Goal: Task Accomplishment & Management: Manage account settings

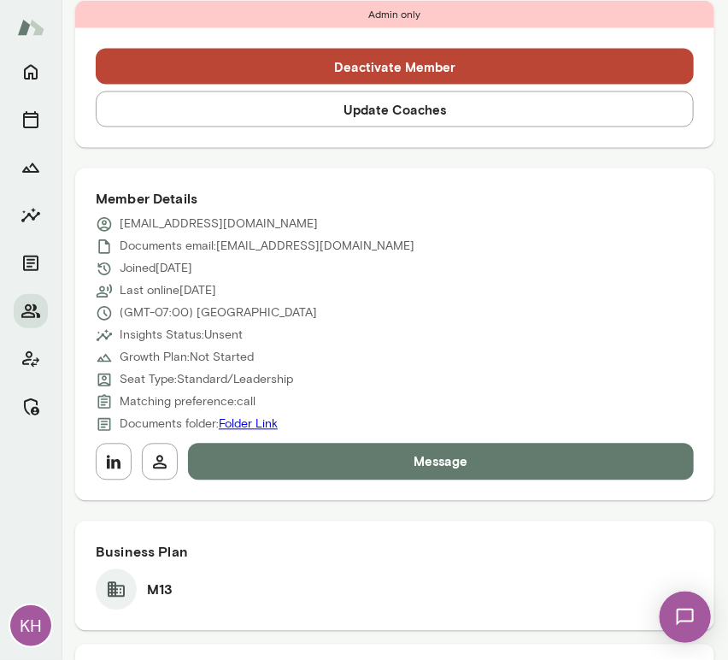
scroll to position [667, 0]
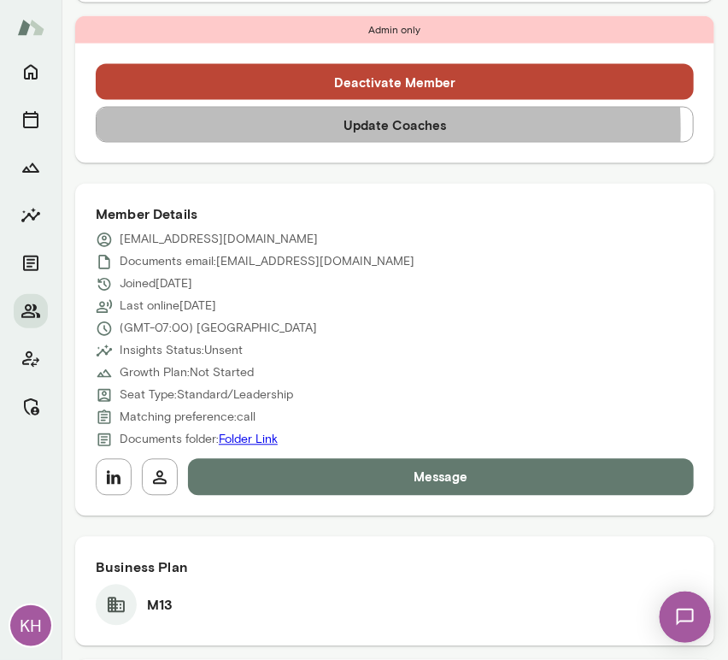
click at [295, 128] on button "Update Coaches" at bounding box center [395, 125] width 598 height 36
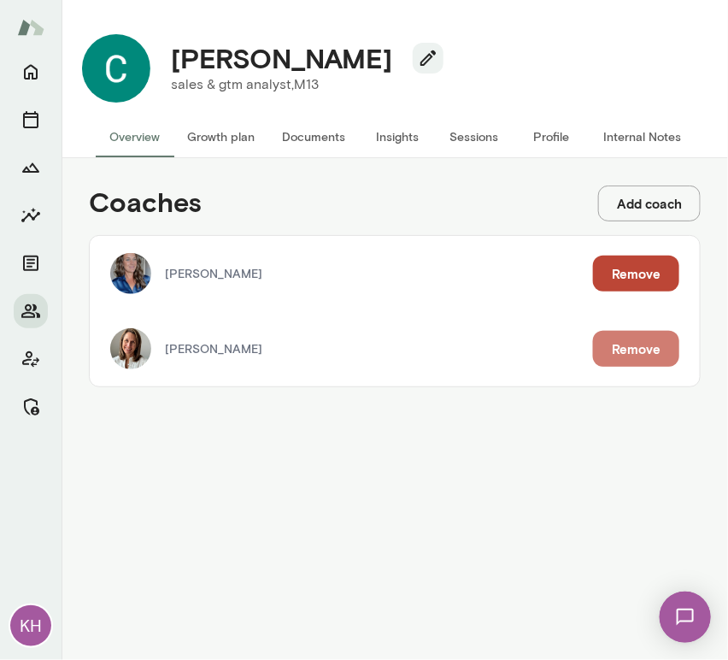
click at [636, 337] on button "Remove" at bounding box center [636, 349] width 86 height 36
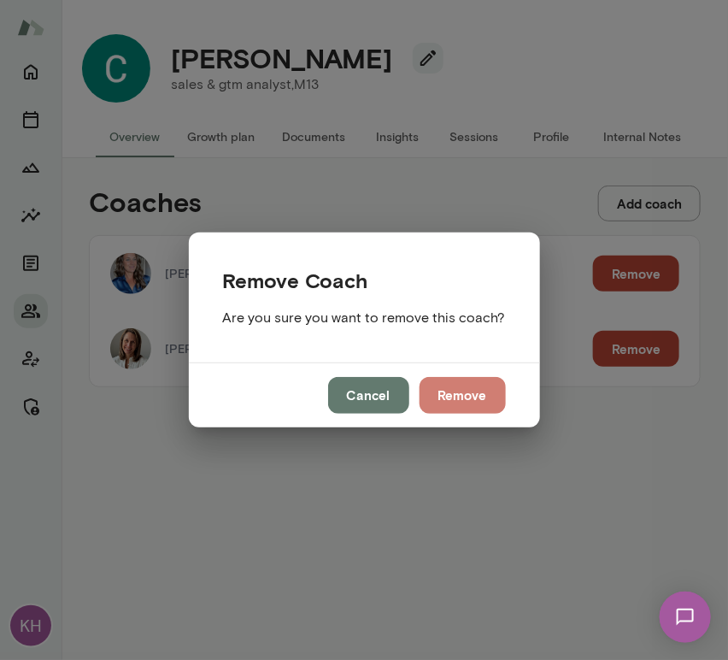
click at [452, 392] on button "Remove" at bounding box center [463, 395] width 86 height 36
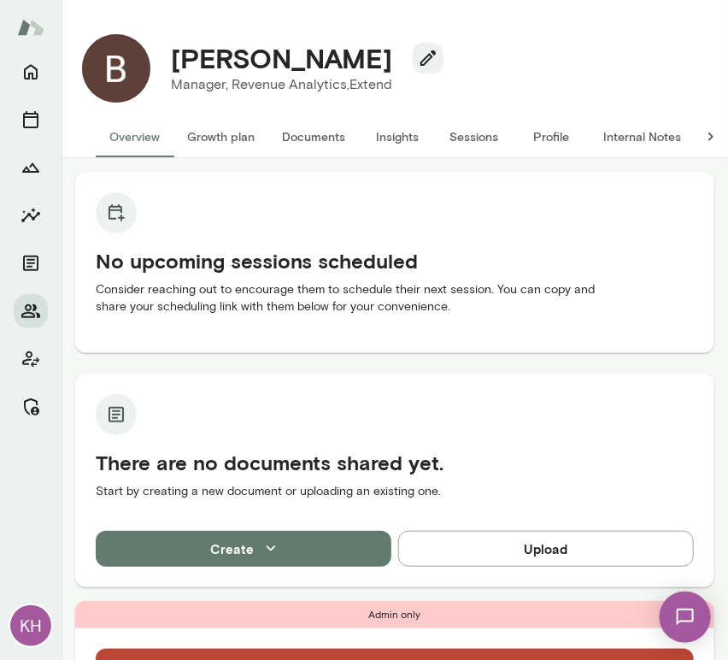
scroll to position [551, 0]
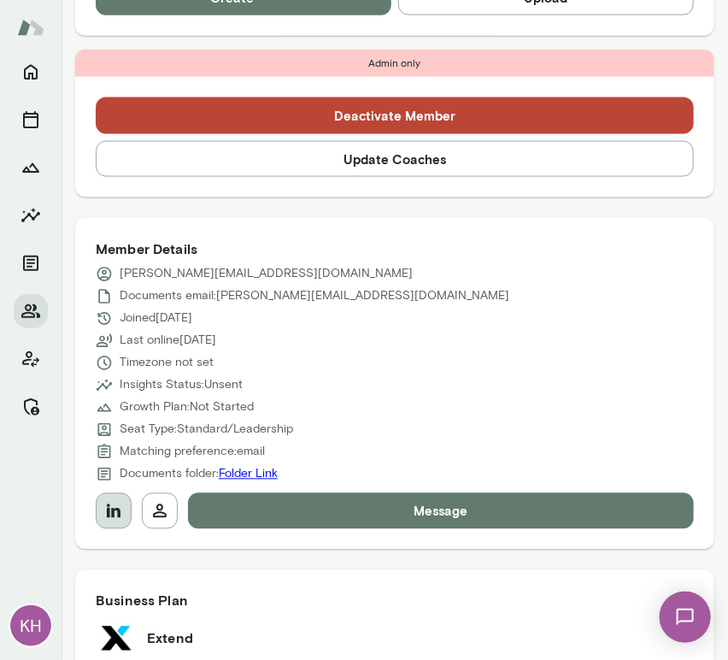
click at [109, 501] on icon "button" at bounding box center [113, 511] width 21 height 21
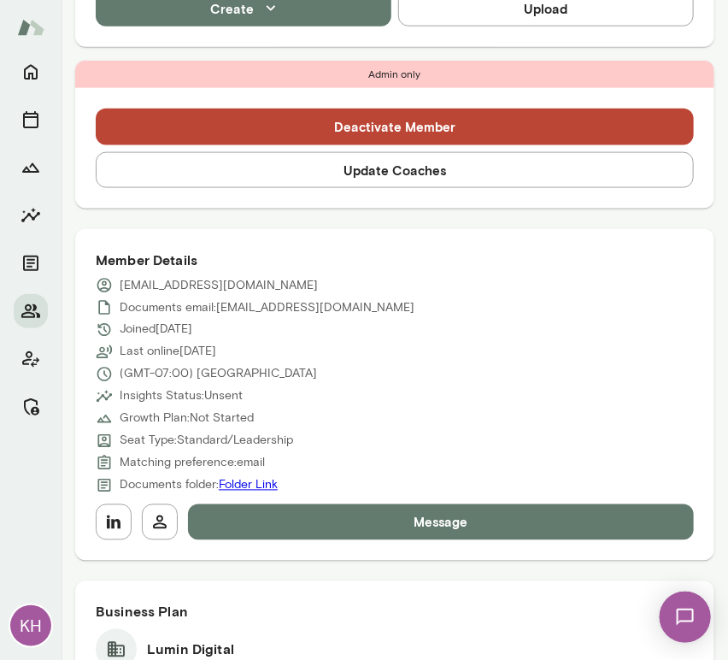
scroll to position [519, 0]
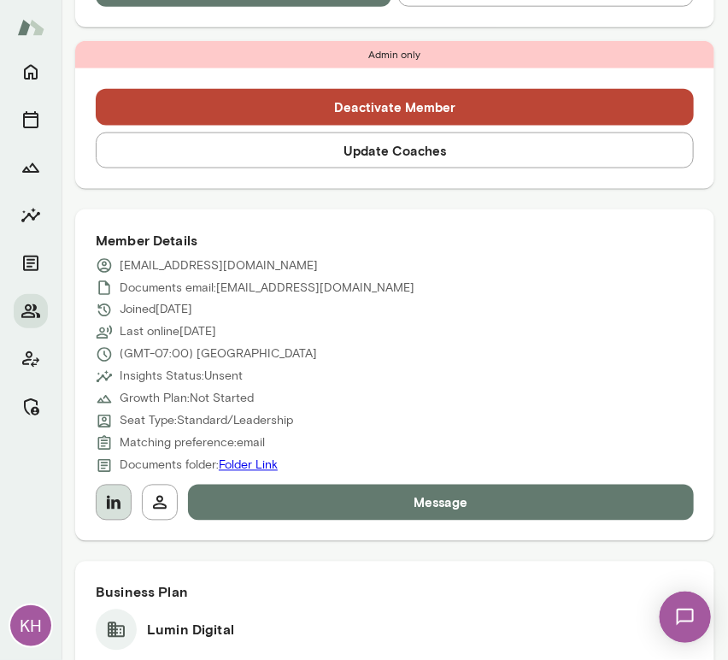
click at [116, 503] on icon "button" at bounding box center [113, 502] width 21 height 21
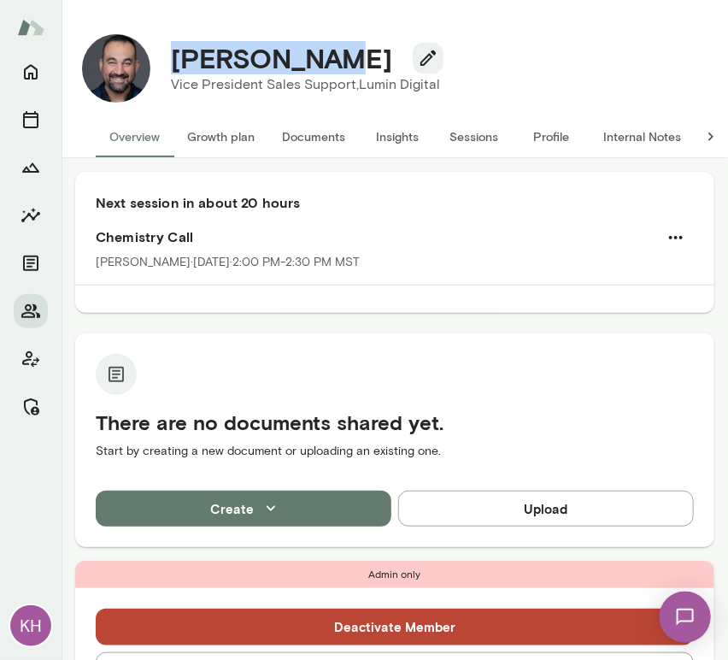
drag, startPoint x: 319, startPoint y: 62, endPoint x: 169, endPoint y: 66, distance: 149.6
click at [169, 66] on div "Atif Sabawi" at bounding box center [305, 58] width 296 height 32
copy h4 "Atif Sabawi"
click at [666, 239] on icon "button" at bounding box center [676, 237] width 21 height 21
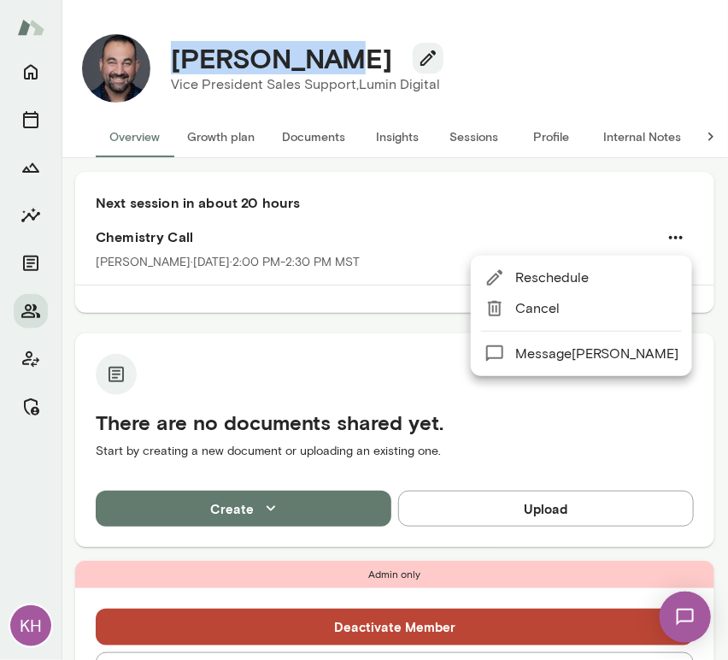
click at [567, 308] on span "Cancel" at bounding box center [596, 308] width 163 height 21
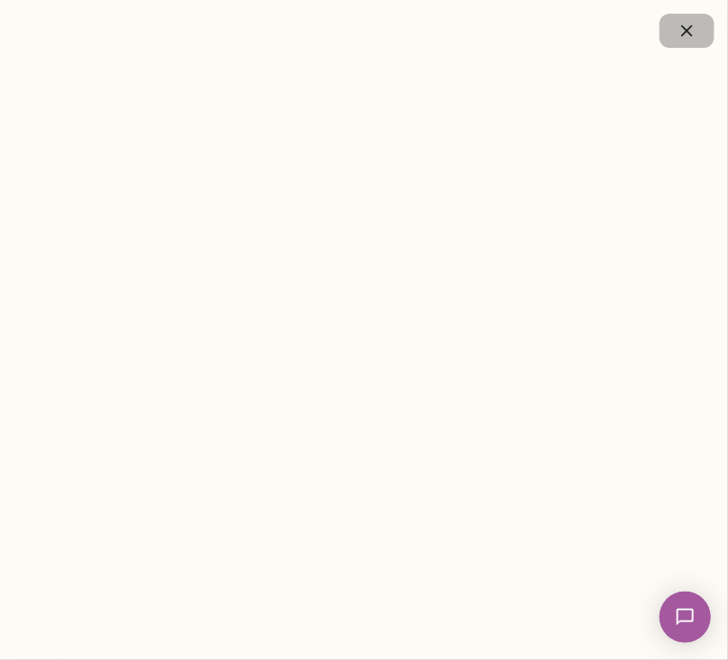
click at [683, 24] on icon "button" at bounding box center [687, 31] width 21 height 21
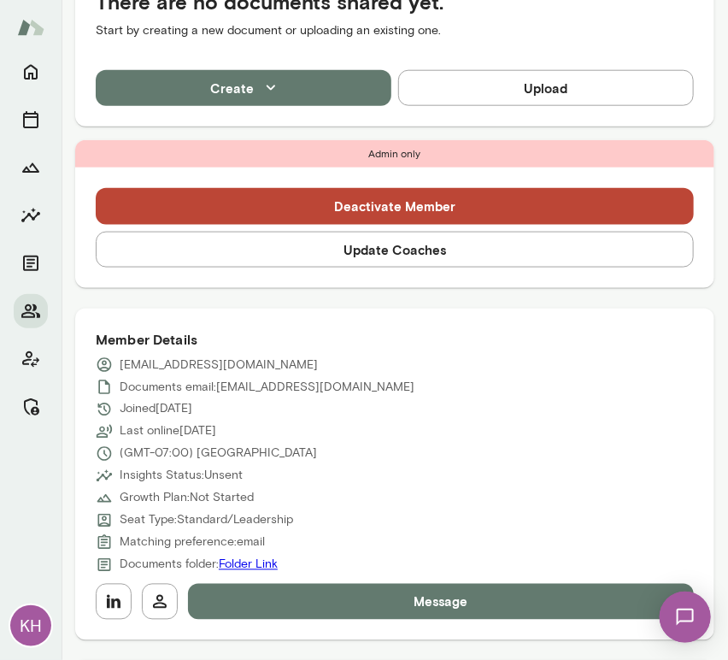
scroll to position [402, 0]
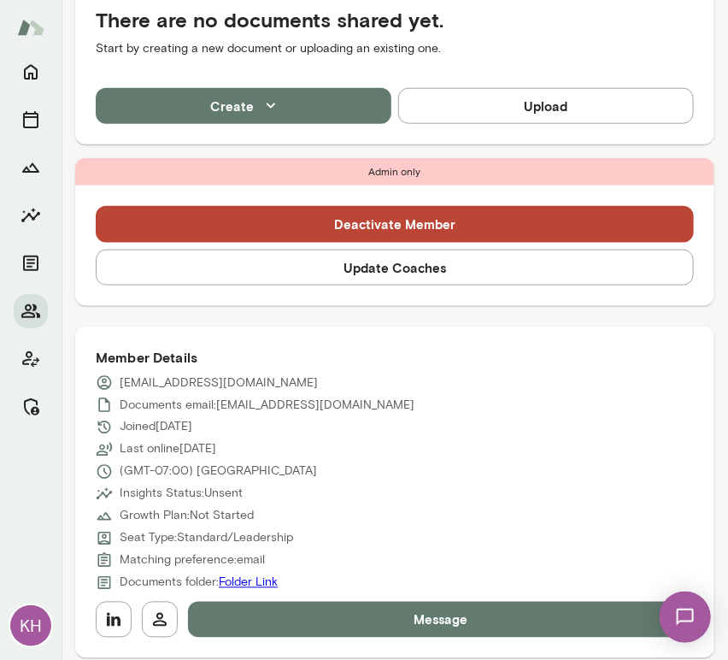
click at [396, 267] on button "Update Coaches" at bounding box center [395, 267] width 598 height 36
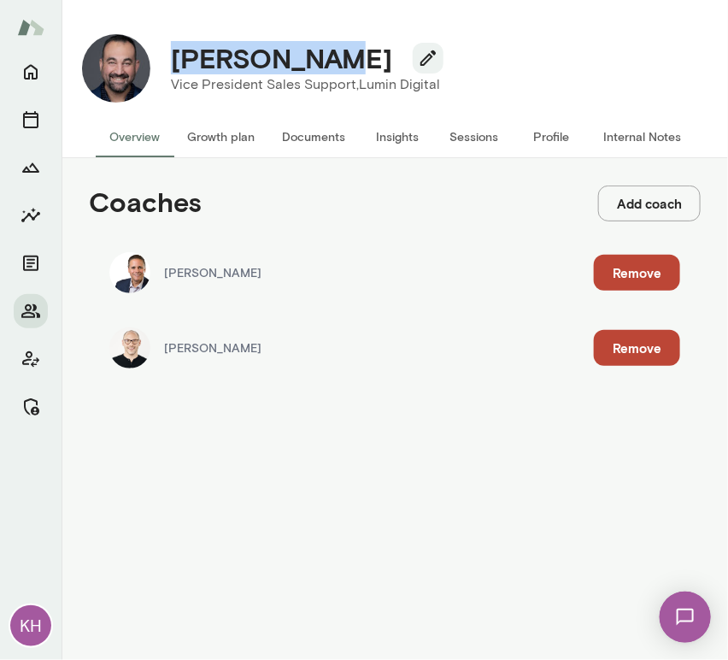
click at [637, 354] on button "Remove" at bounding box center [637, 348] width 86 height 36
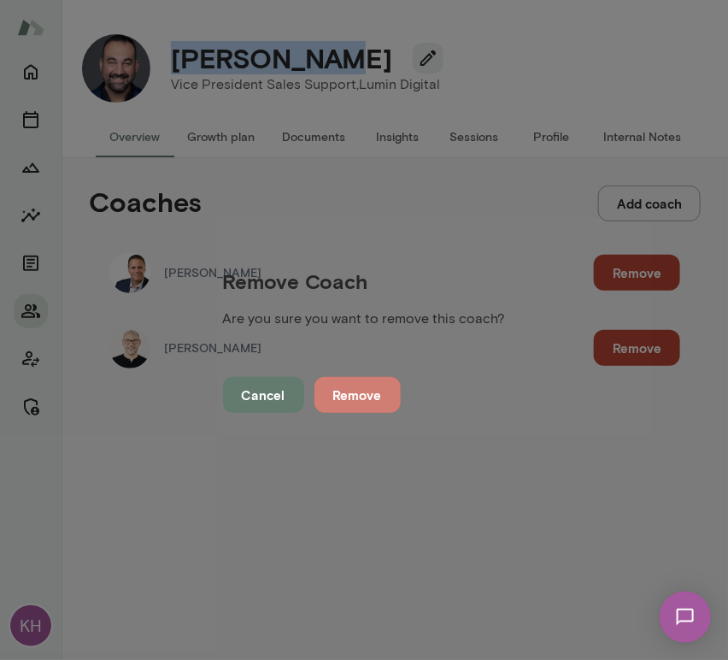
click at [401, 397] on button "Remove" at bounding box center [357, 395] width 86 height 36
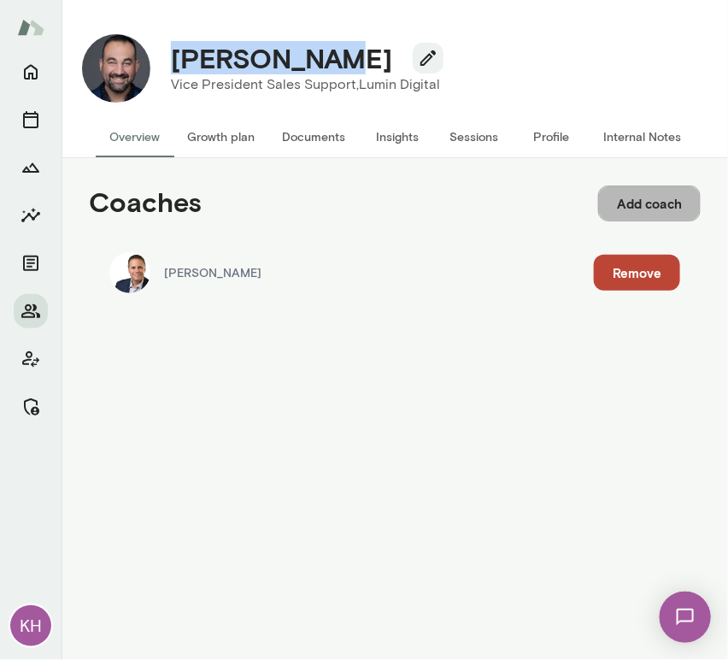
click at [643, 199] on button "Add coach" at bounding box center [649, 203] width 103 height 36
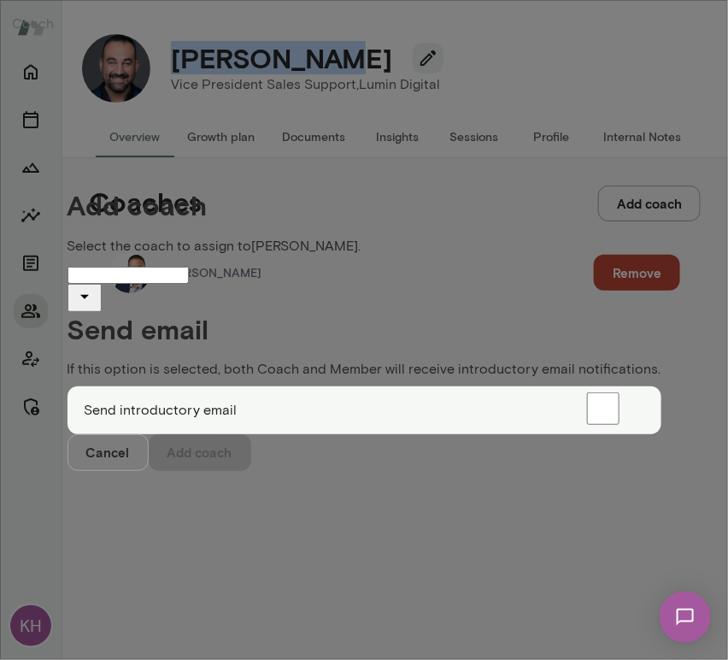
click at [189, 267] on input "Coach" at bounding box center [127, 275] width 121 height 17
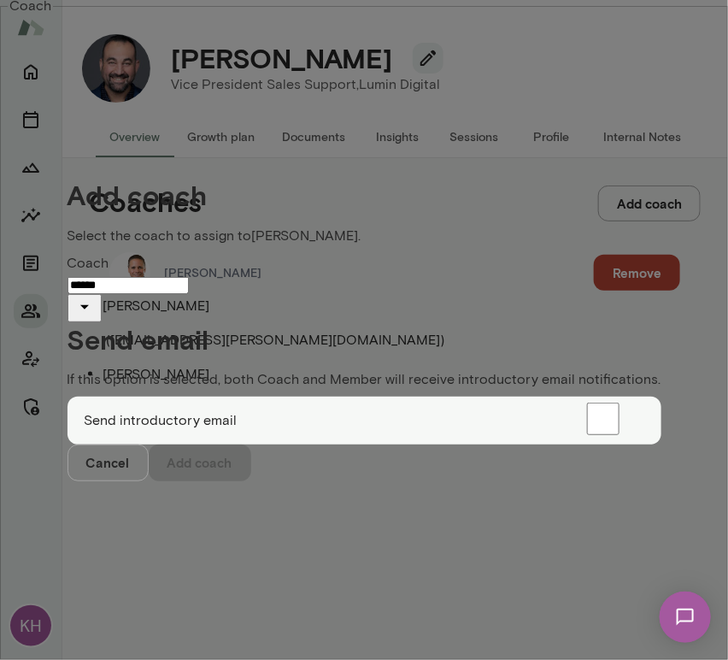
click at [169, 305] on p "[PERSON_NAME]" at bounding box center [381, 306] width 557 height 21
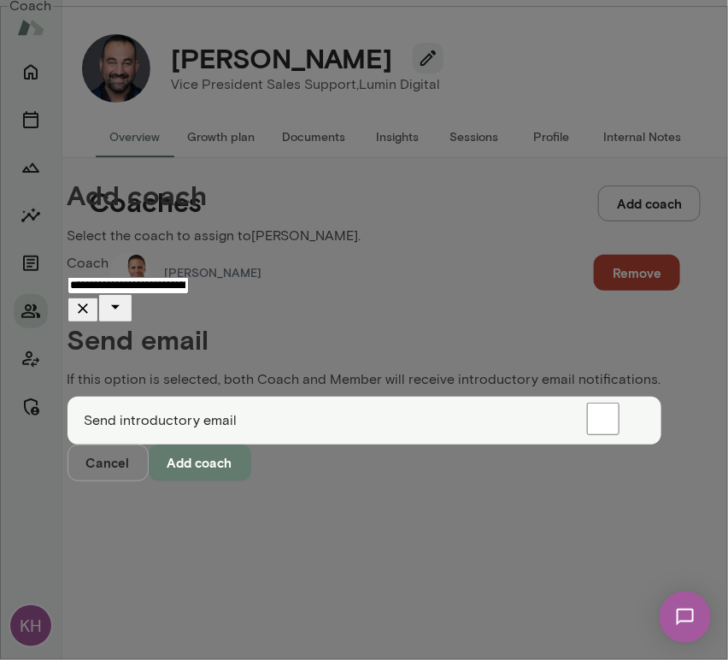
type input "**********"
click at [251, 480] on button "Add coach" at bounding box center [200, 462] width 103 height 36
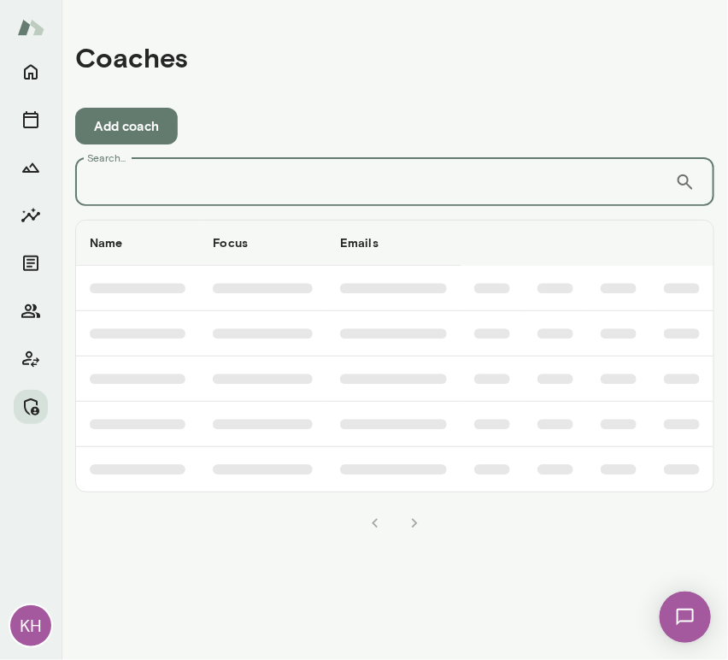
click at [328, 173] on input "Search..." at bounding box center [375, 182] width 600 height 48
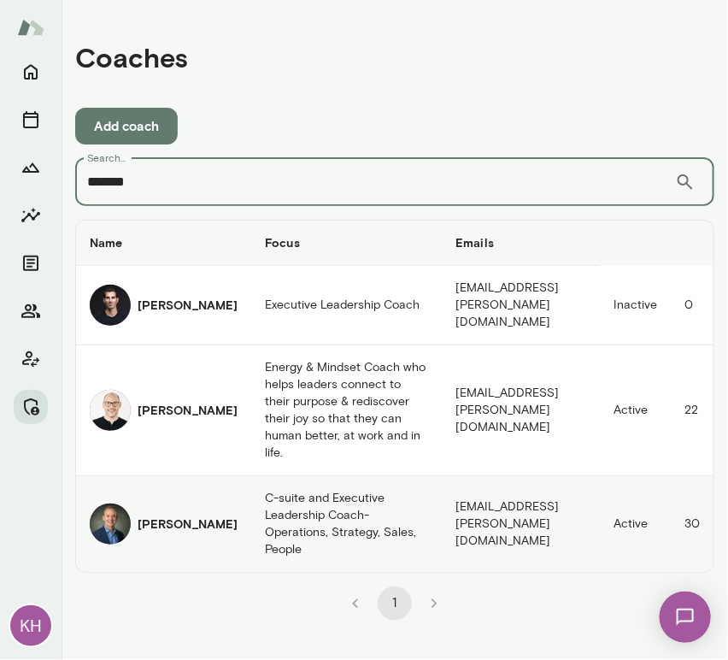
type input "*******"
click at [112, 503] on img "coaches table" at bounding box center [110, 523] width 41 height 41
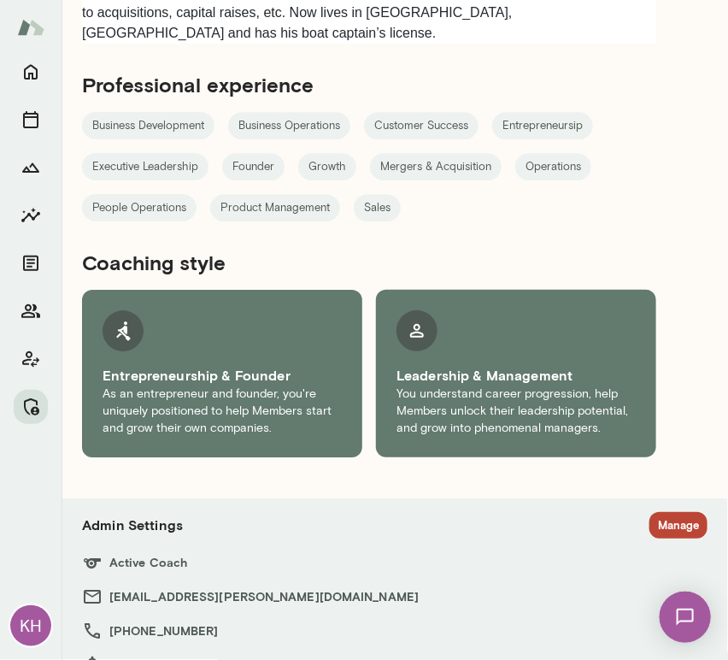
scroll to position [1376, 0]
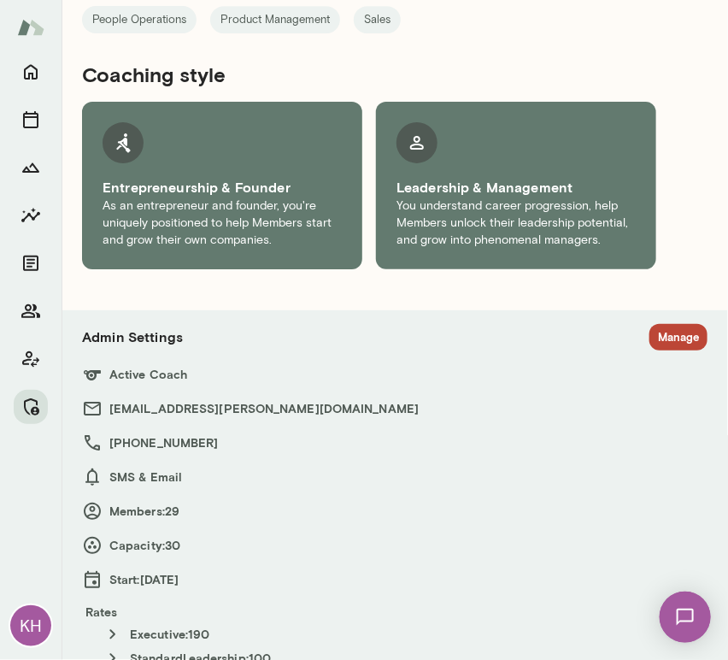
click at [660, 324] on button "Manage" at bounding box center [678, 337] width 58 height 26
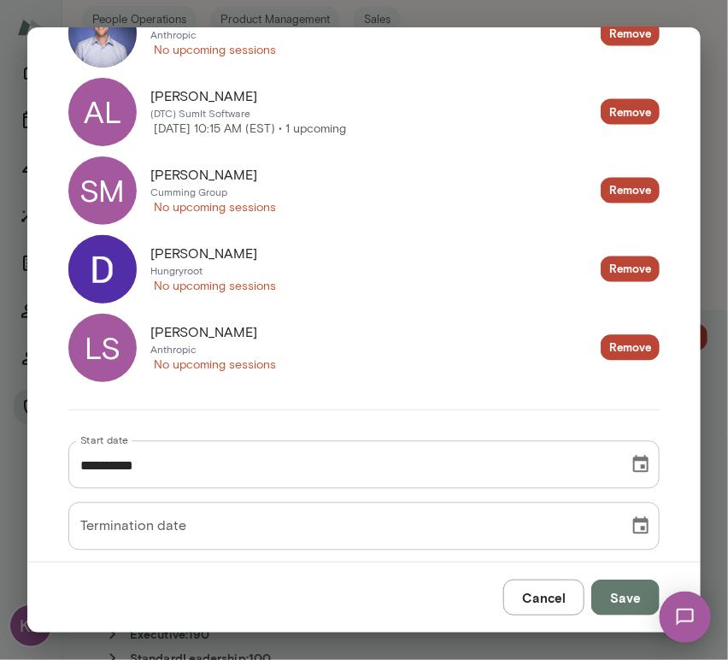
scroll to position [2386, 0]
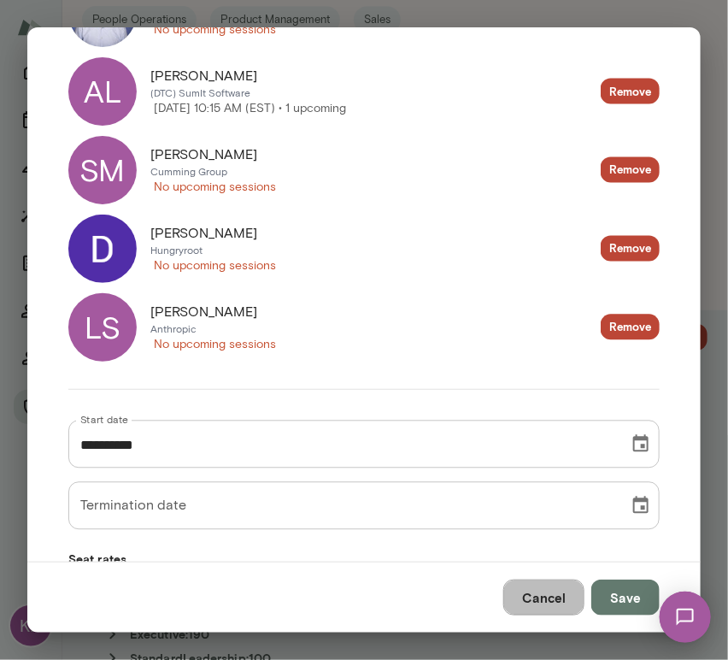
click at [543, 604] on button "Cancel" at bounding box center [543, 597] width 81 height 36
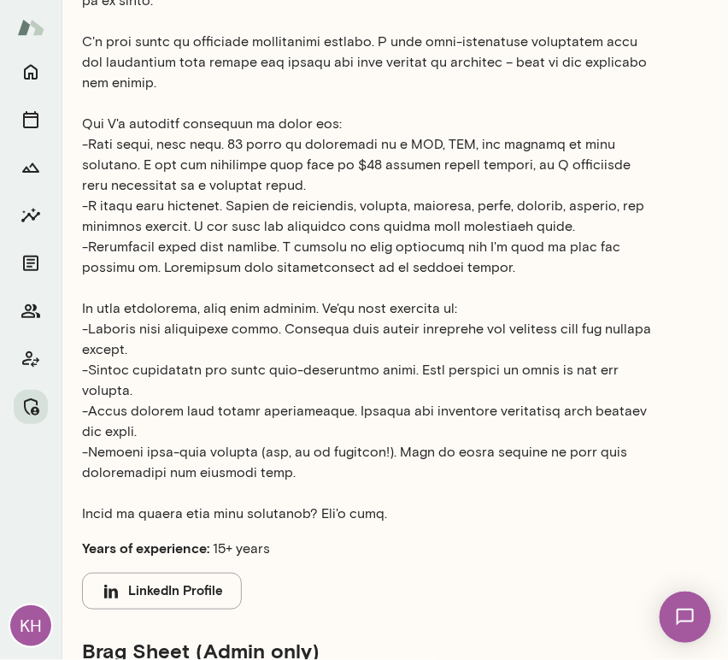
scroll to position [0, 0]
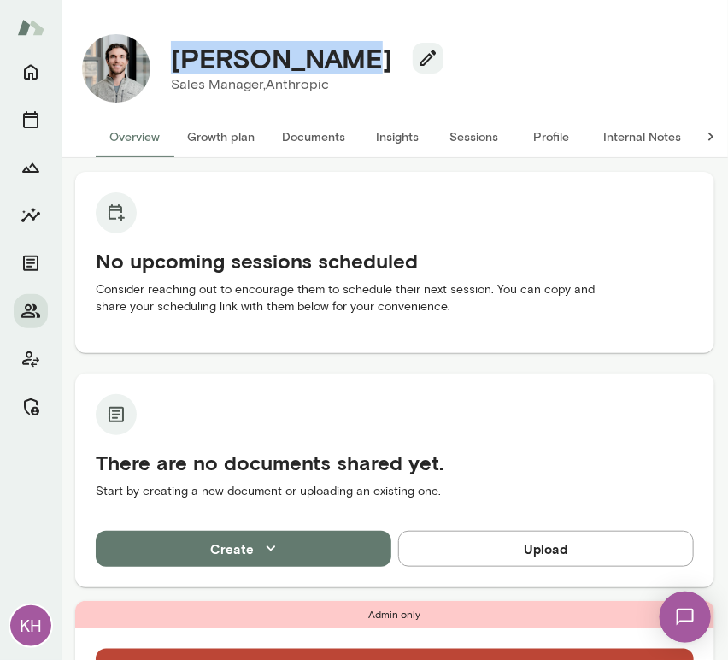
drag, startPoint x: 343, startPoint y: 56, endPoint x: 167, endPoint y: 72, distance: 177.5
click at [167, 72] on div "[PERSON_NAME]" at bounding box center [300, 58] width 286 height 32
copy h4 "[PERSON_NAME]"
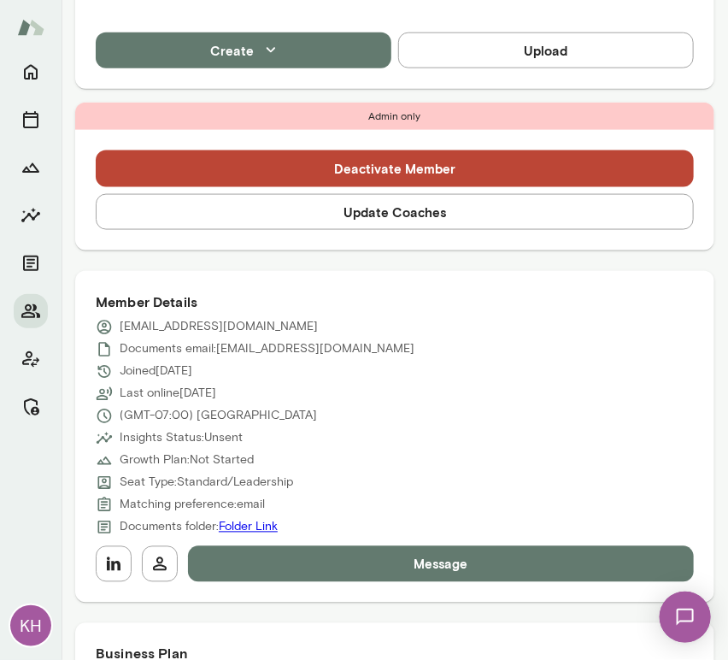
scroll to position [508, 0]
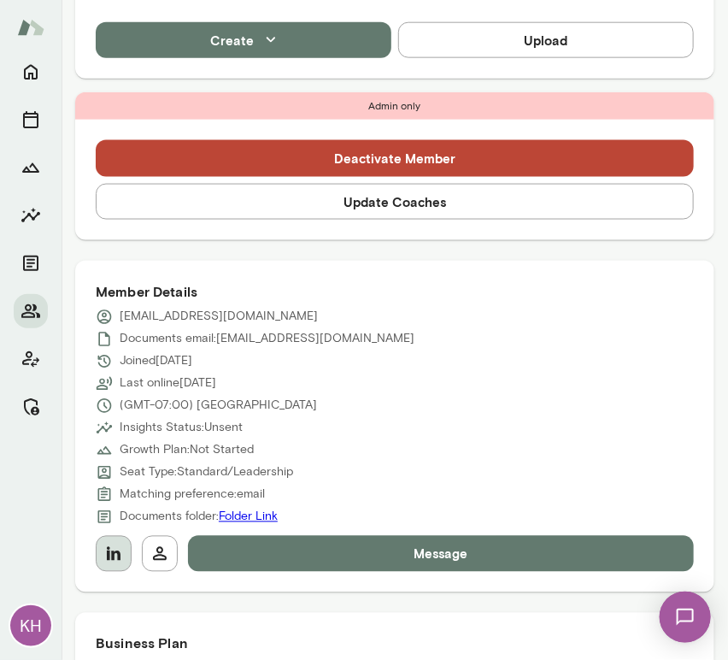
click at [110, 555] on icon "button" at bounding box center [113, 553] width 21 height 21
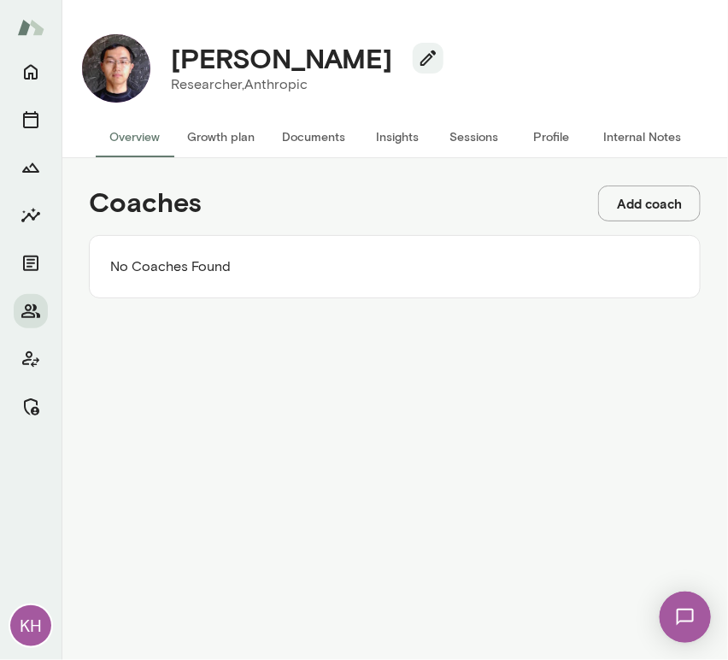
click at [637, 183] on div "Coaches Add coach No Coaches Found" at bounding box center [394, 242] width 639 height 140
click at [633, 197] on button "Add coach" at bounding box center [649, 203] width 103 height 36
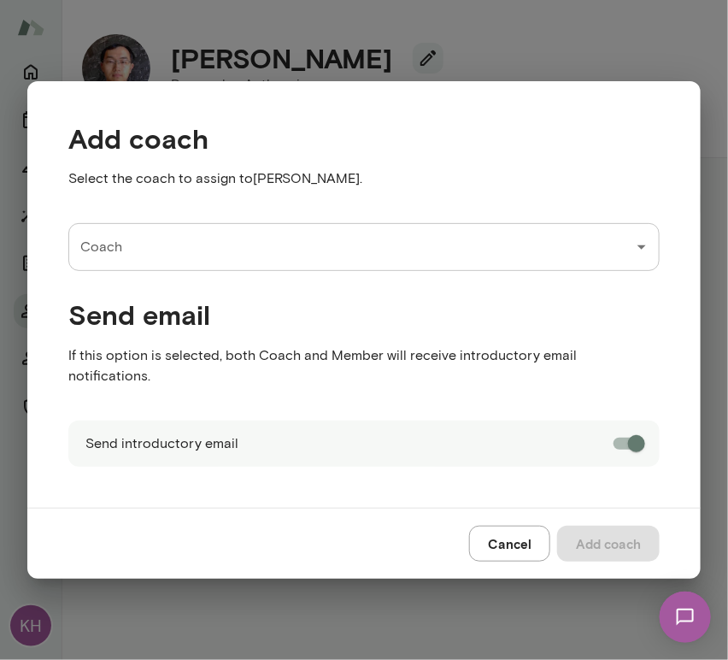
click at [220, 258] on input "Coach" at bounding box center [351, 247] width 550 height 32
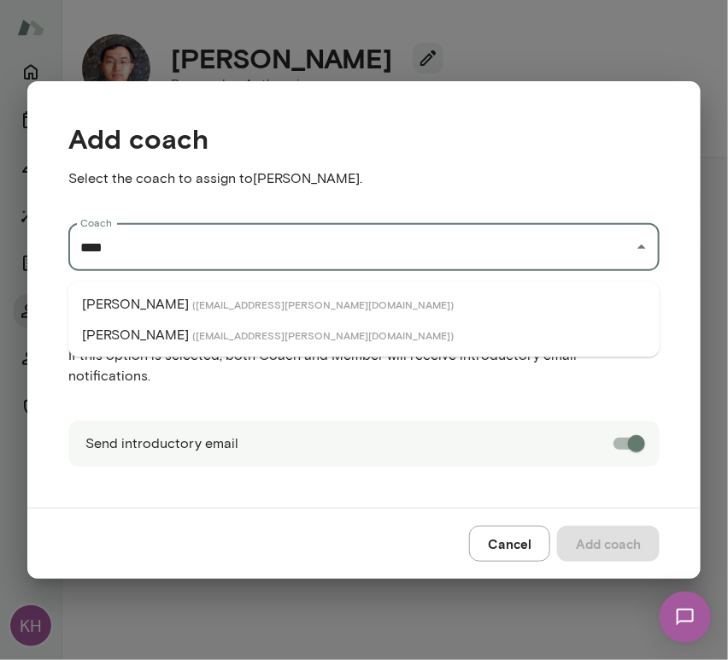
click at [225, 307] on span "( [EMAIL_ADDRESS][PERSON_NAME][DOMAIN_NAME] )" at bounding box center [322, 304] width 261 height 14
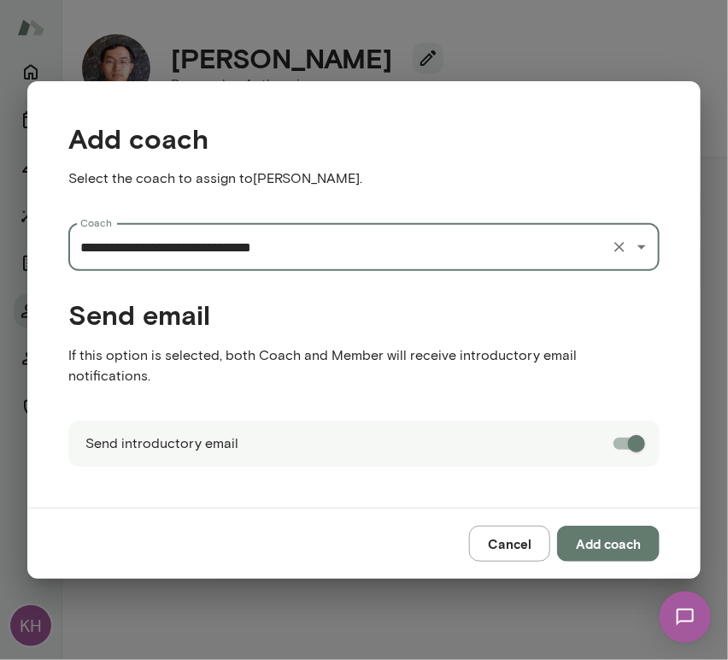
type input "**********"
click at [593, 538] on button "Add coach" at bounding box center [608, 543] width 103 height 36
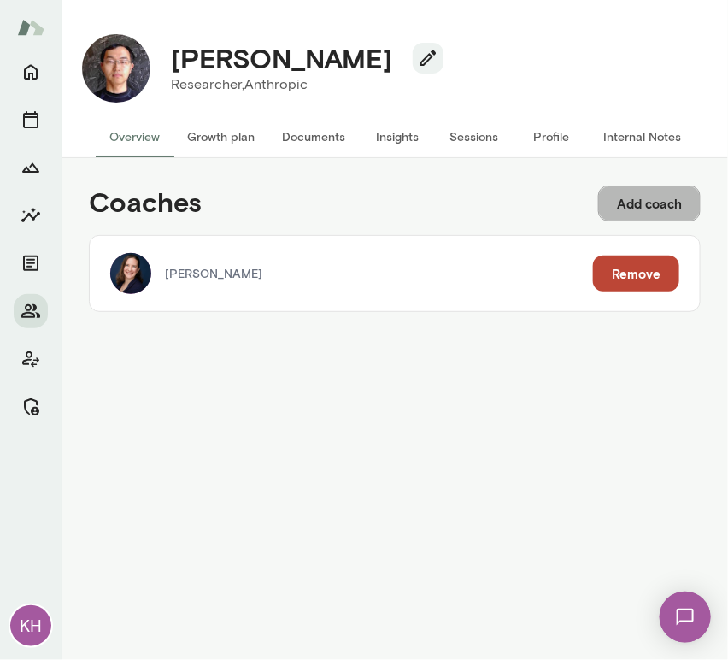
click at [636, 198] on button "Add coach" at bounding box center [649, 203] width 103 height 36
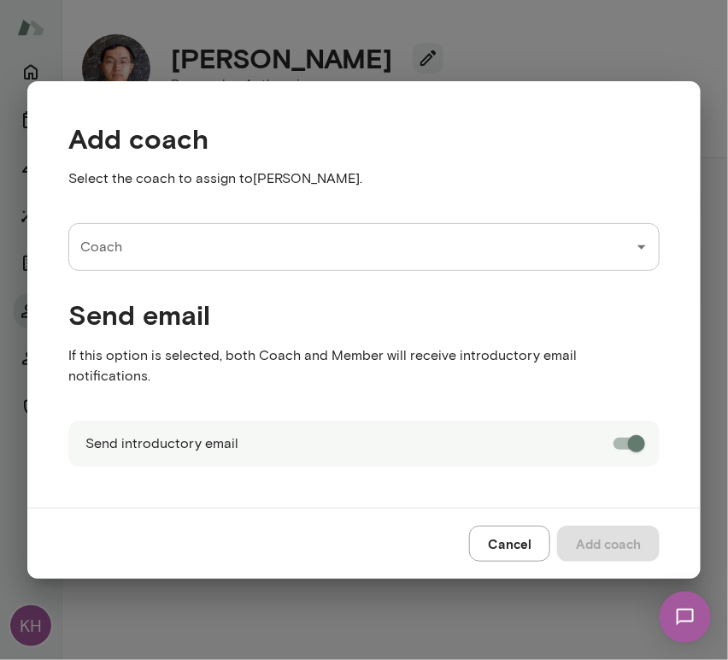
click at [208, 261] on input "Coach" at bounding box center [351, 247] width 550 height 32
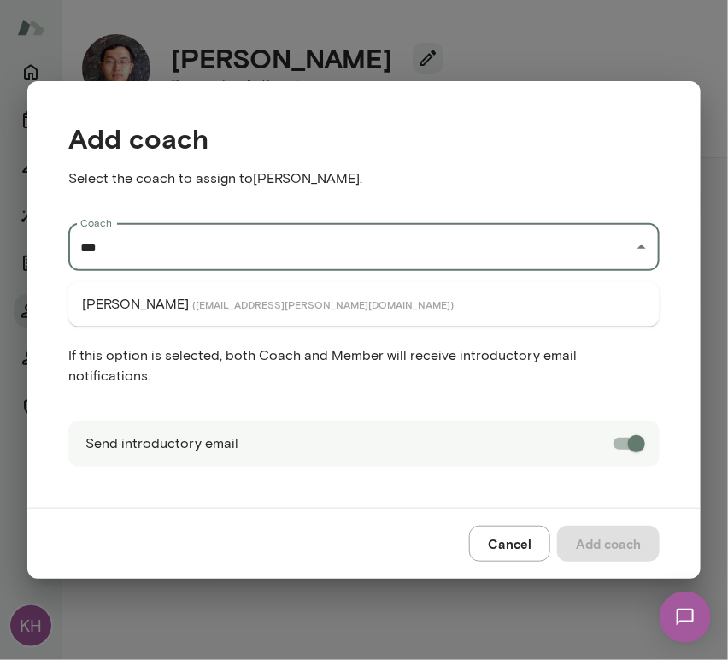
click at [193, 314] on li "[PERSON_NAME] ( [EMAIL_ADDRESS][PERSON_NAME][DOMAIN_NAME] )" at bounding box center [363, 304] width 591 height 31
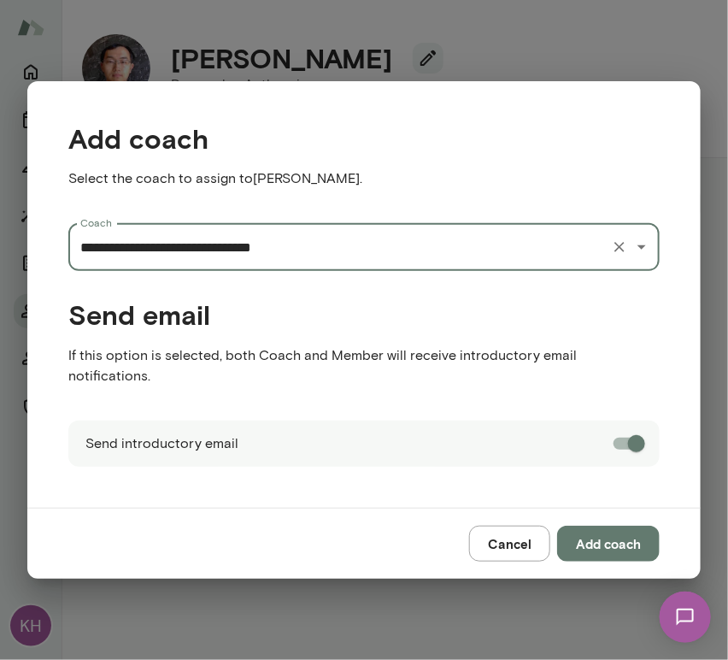
type input "**********"
click at [622, 538] on button "Add coach" at bounding box center [608, 543] width 103 height 36
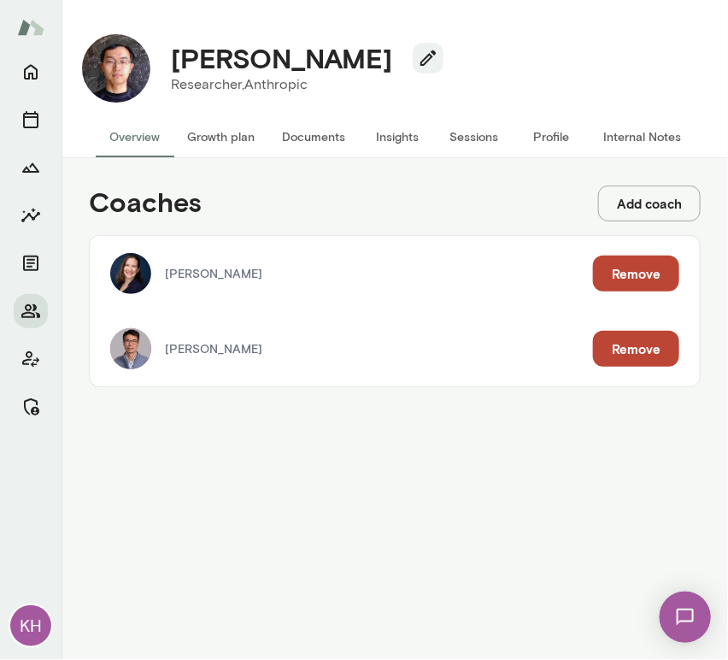
click at [625, 131] on button "Internal Notes" at bounding box center [642, 136] width 105 height 41
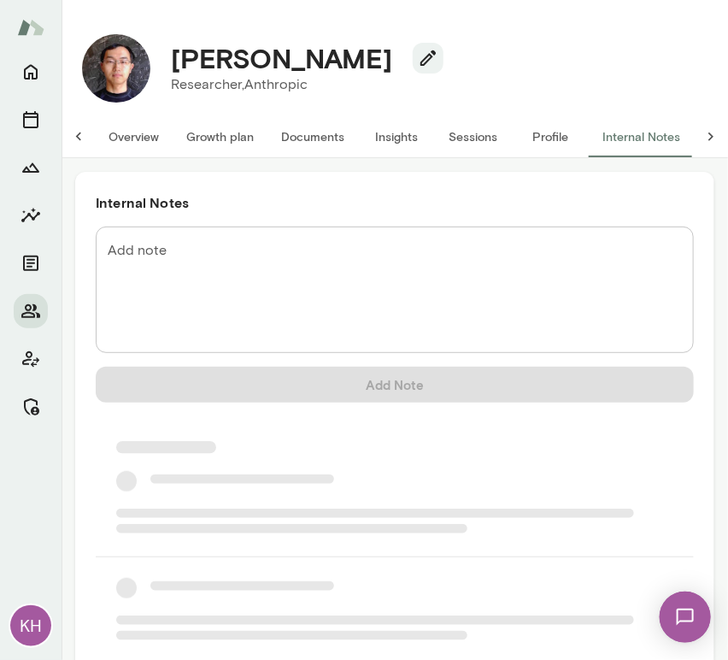
scroll to position [0, 14]
click at [214, 249] on textarea "Add note" at bounding box center [395, 290] width 574 height 98
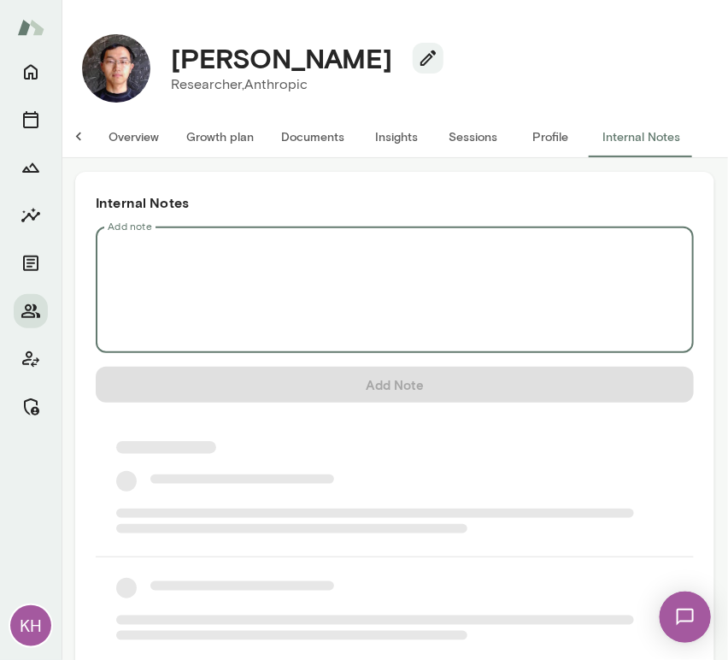
scroll to position [0, 0]
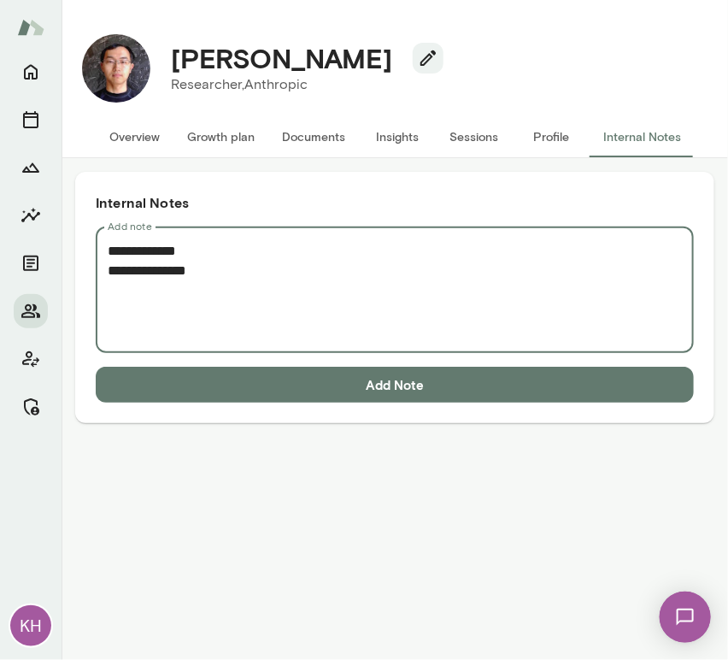
paste textarea "**********"
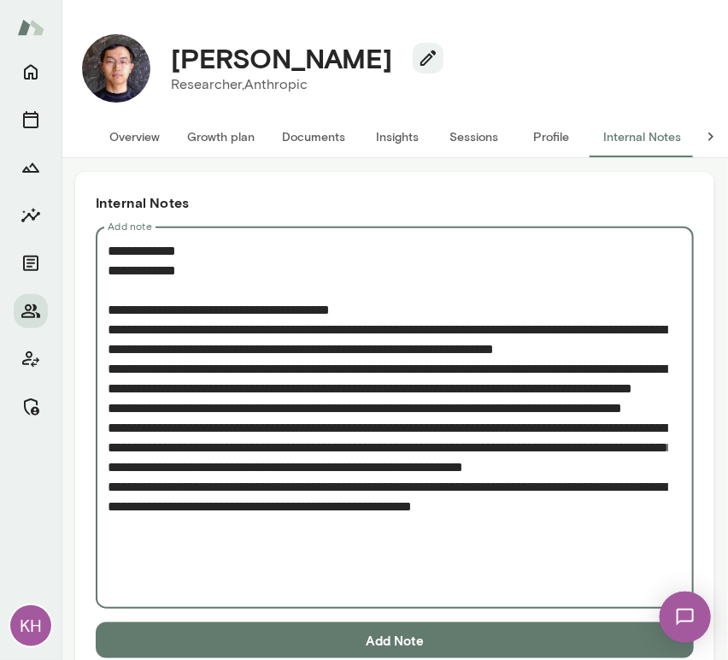
type textarea "**********"
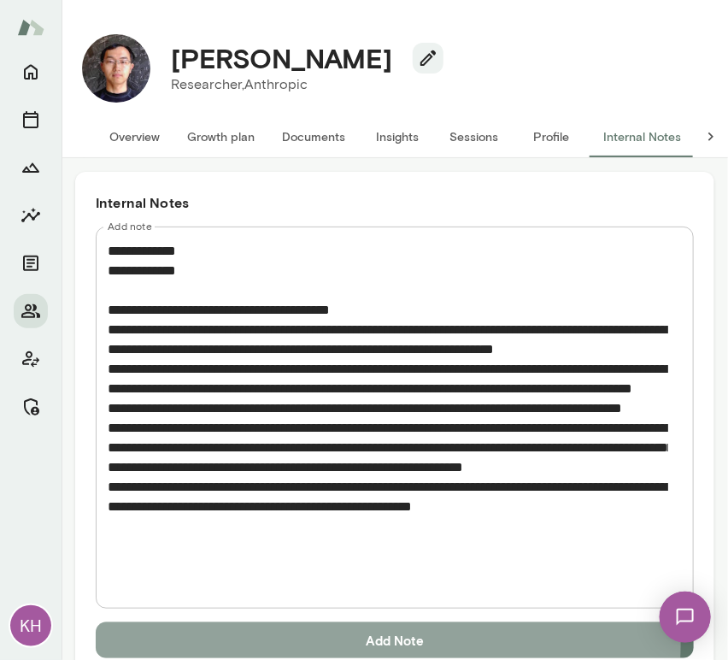
click at [255, 640] on button "Add Note" at bounding box center [395, 640] width 598 height 36
